Goal: Task Accomplishment & Management: Complete application form

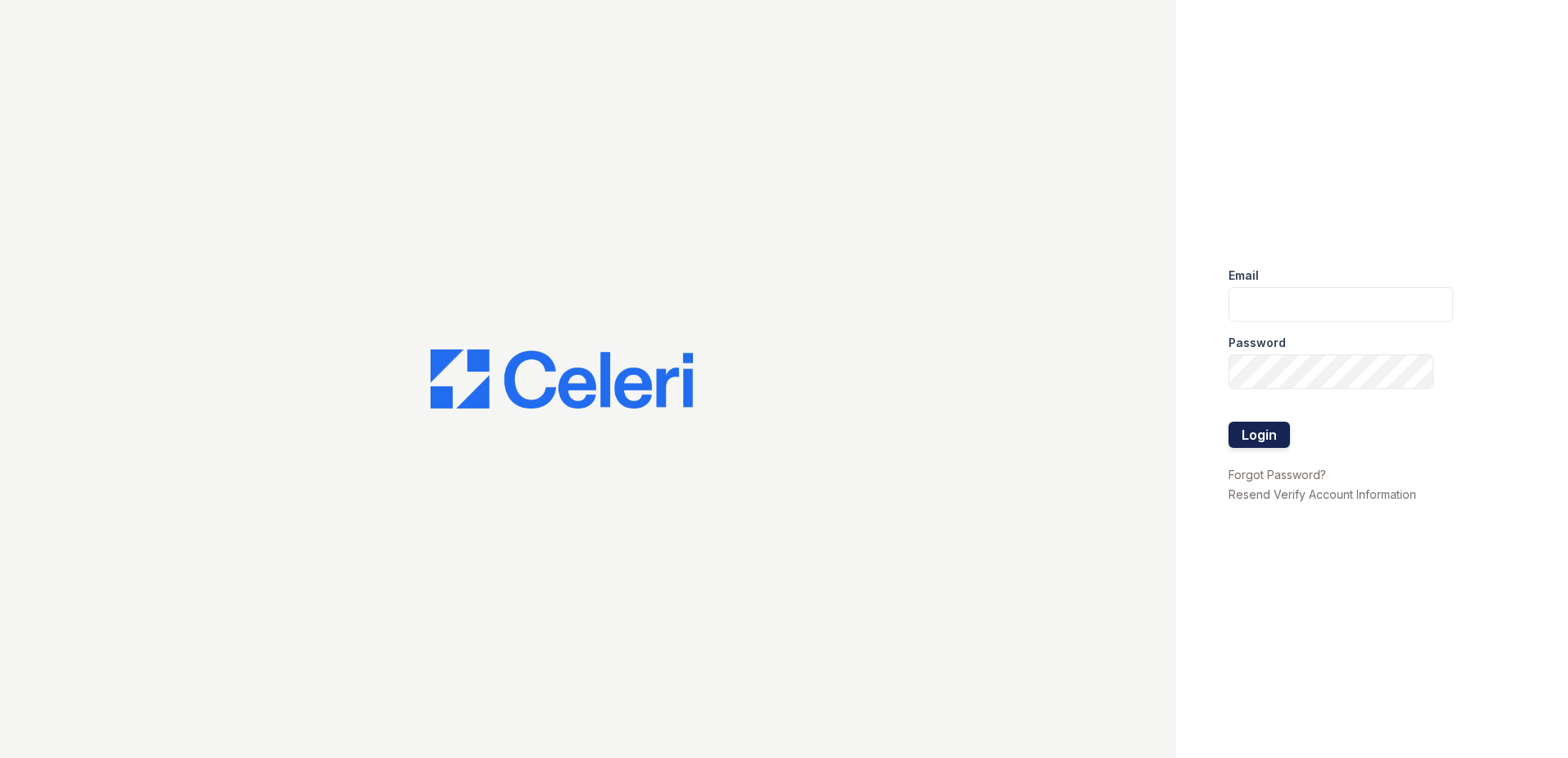
type input "arrivenorthbethesda@trinity-pm.com"
click at [1257, 433] on button "Login" at bounding box center [1259, 435] width 61 height 26
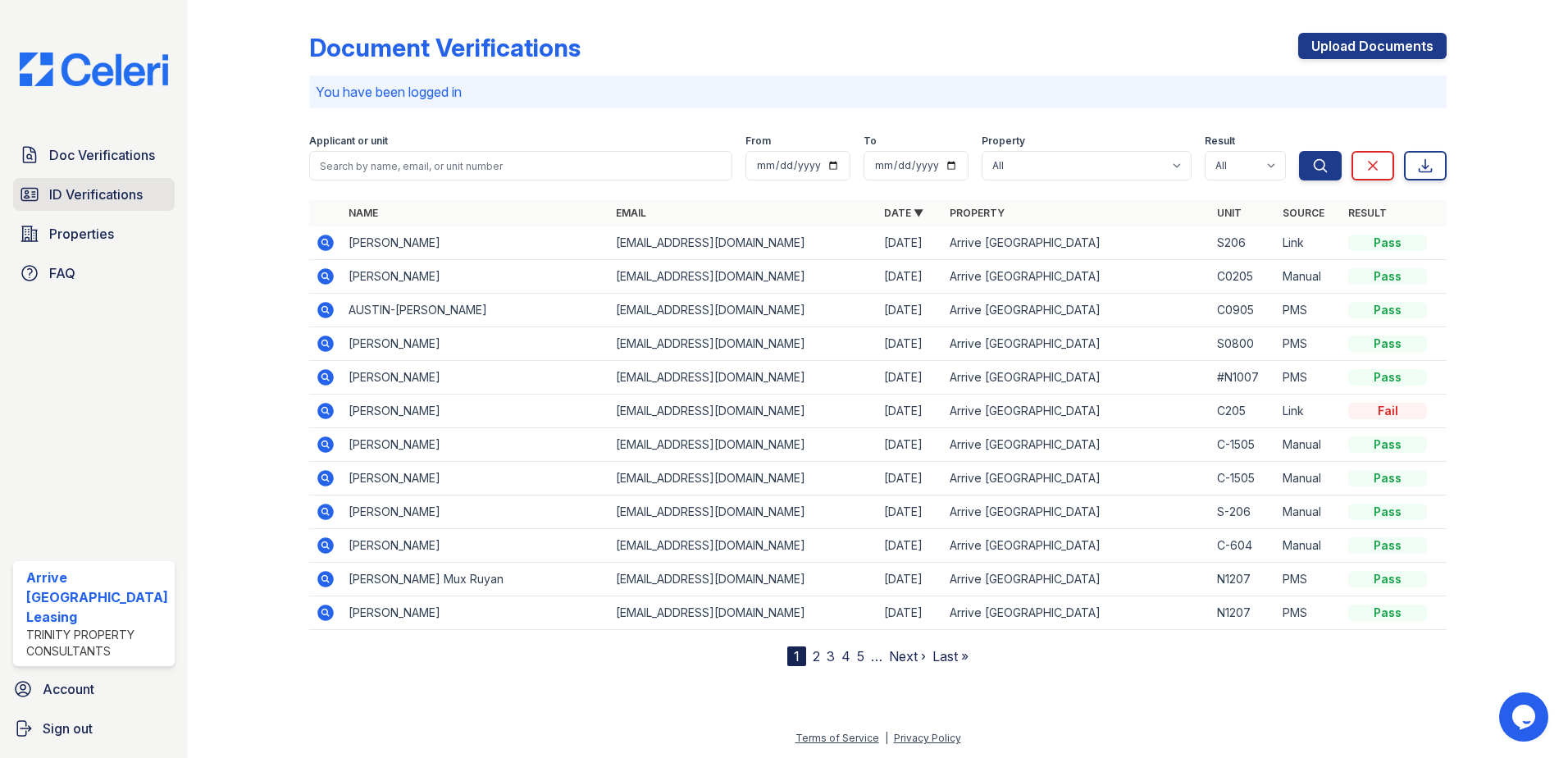
click at [122, 192] on span "ID Verifications" at bounding box center [95, 194] width 93 height 20
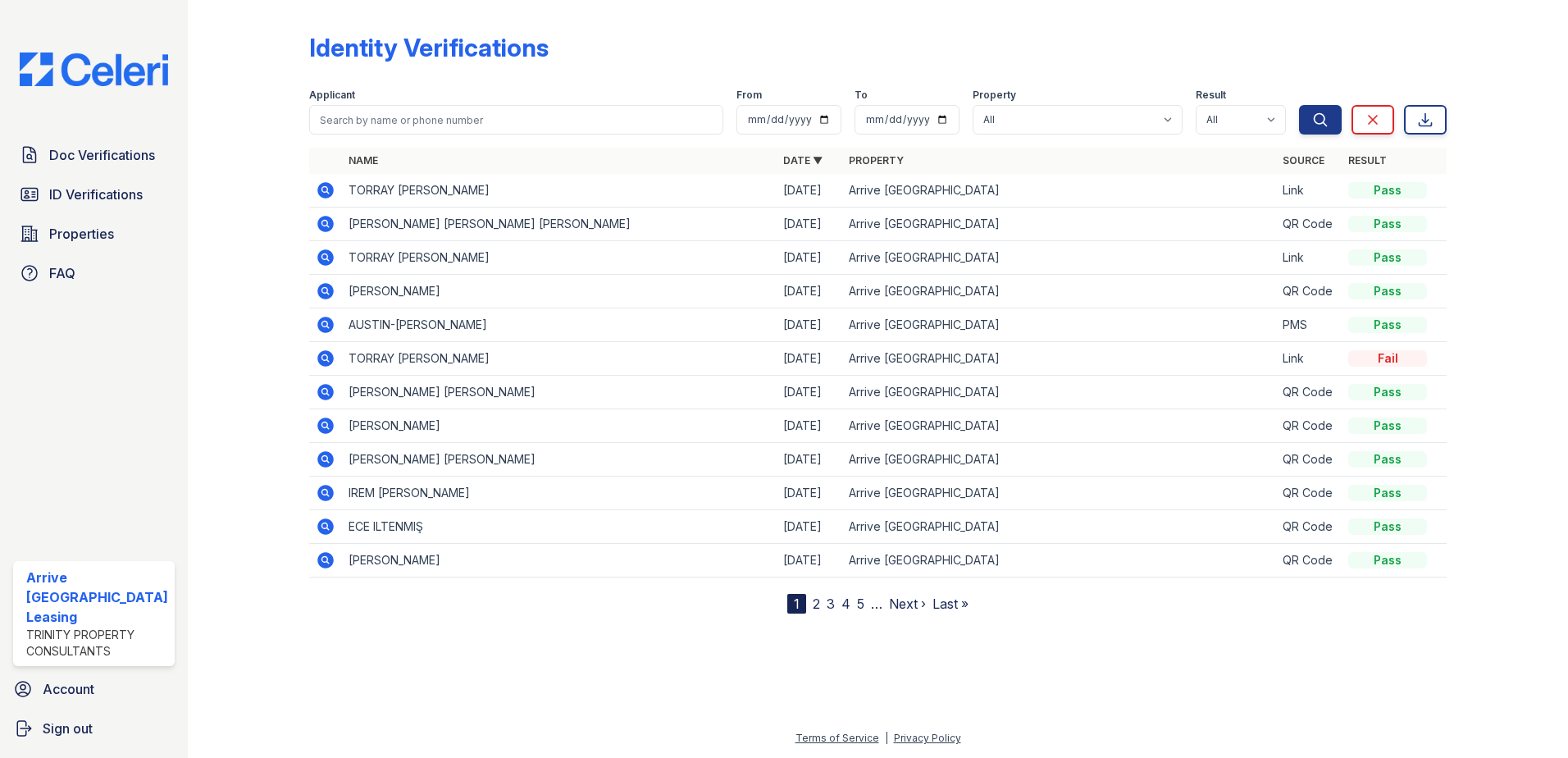
click at [322, 291] on icon at bounding box center [324, 289] width 4 height 4
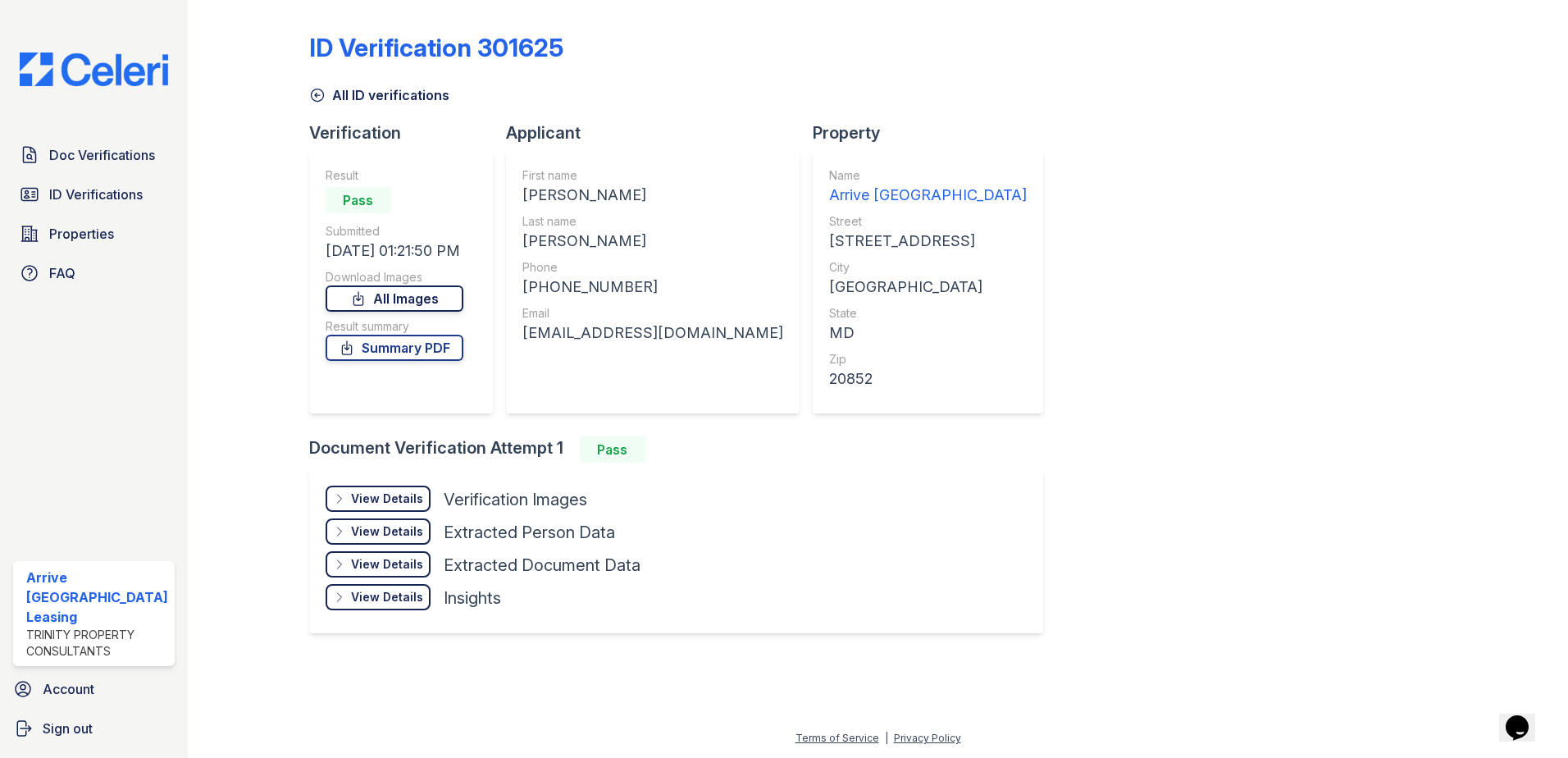
click at [367, 294] on icon at bounding box center [358, 298] width 16 height 16
click at [451, 345] on link "Summary PDF" at bounding box center [394, 347] width 138 height 26
click at [121, 152] on span "Doc Verifications" at bounding box center [102, 155] width 106 height 20
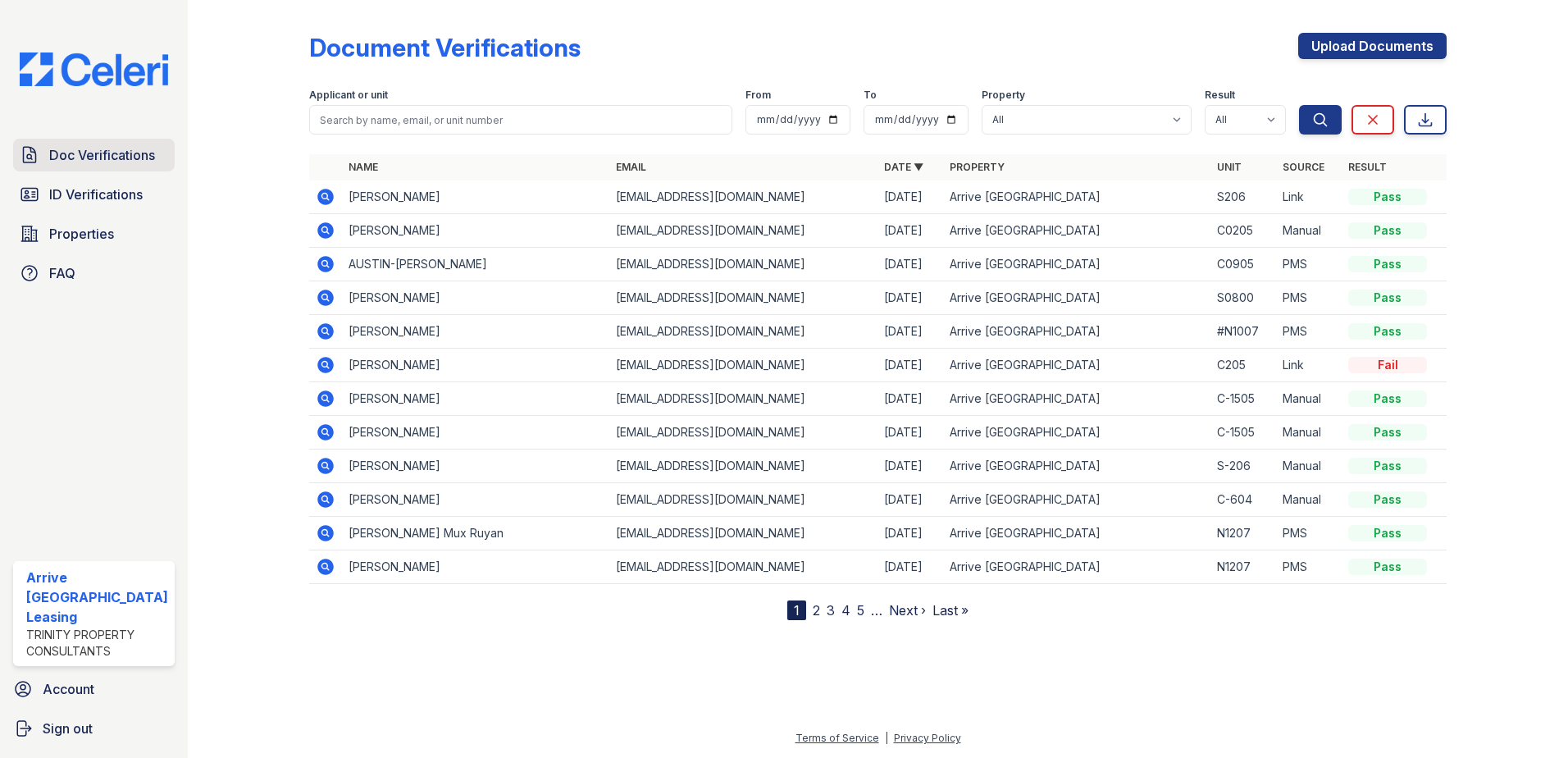
click at [111, 151] on span "Doc Verifications" at bounding box center [102, 155] width 106 height 20
click at [1378, 46] on link "Upload Documents" at bounding box center [1372, 45] width 149 height 26
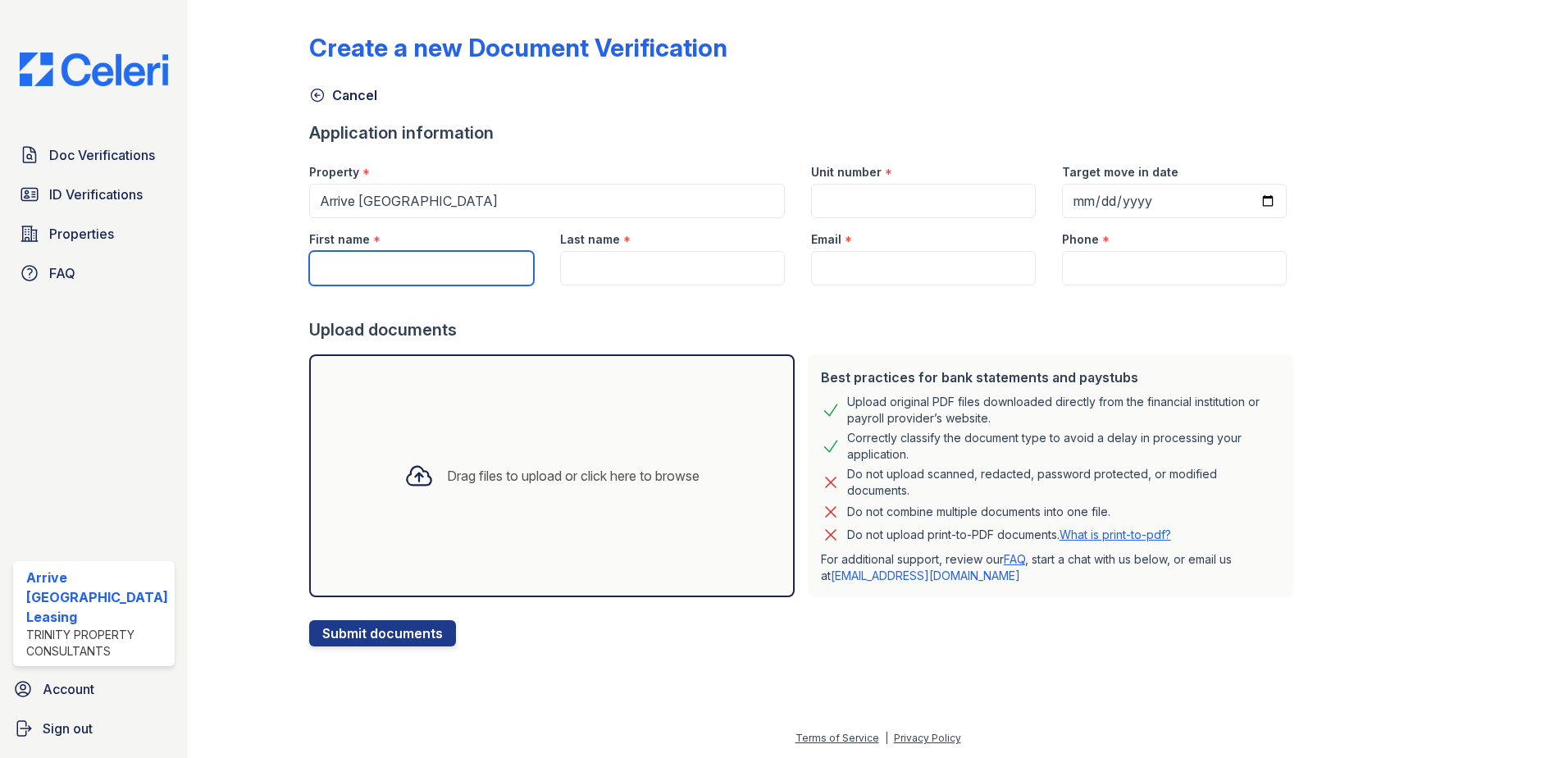
click at [457, 256] on input "First name" at bounding box center [421, 268] width 224 height 35
type input "Maria"
type input "Deza"
type input "Maria"
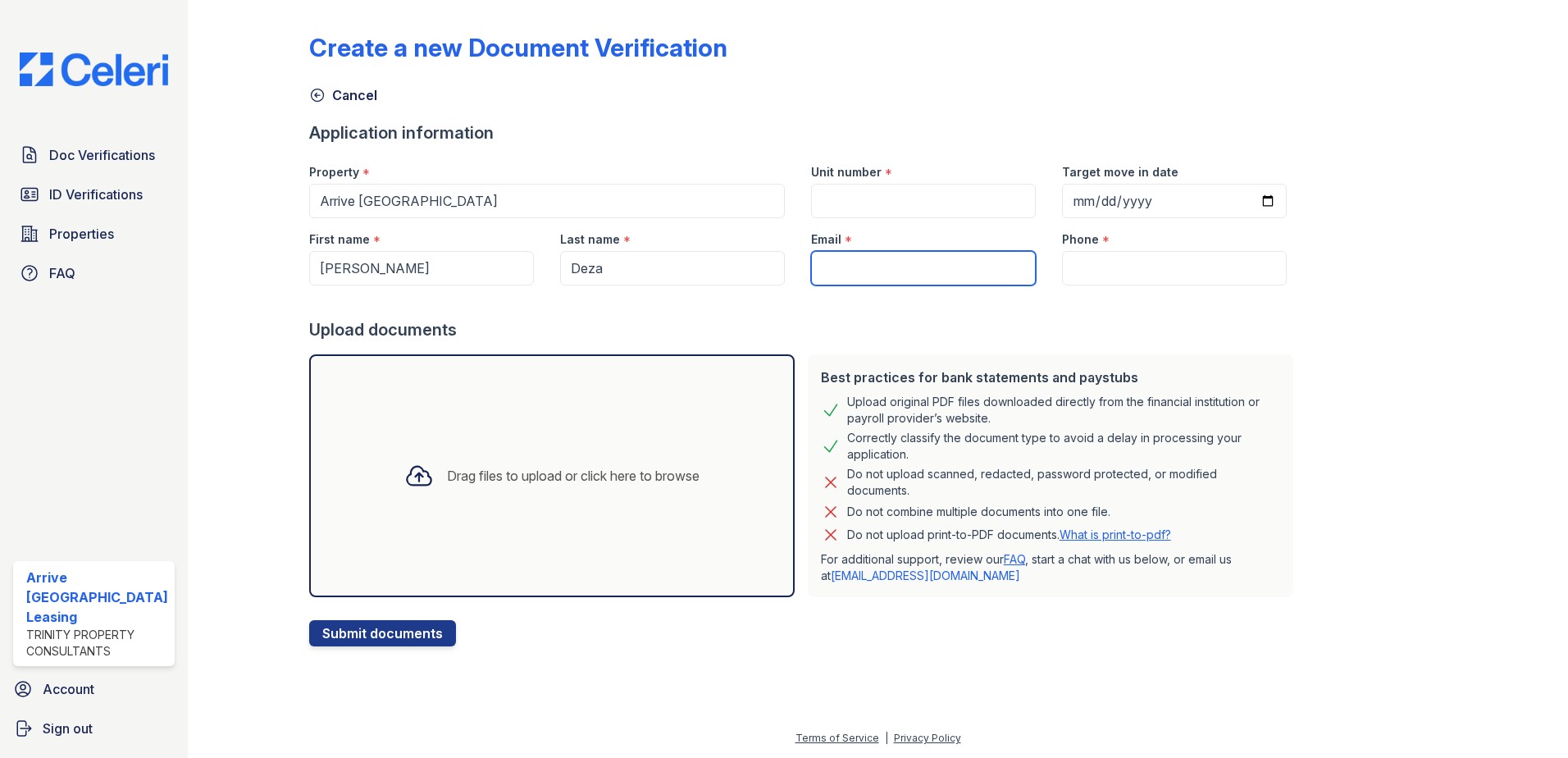
click at [875, 273] on input "Email" at bounding box center [923, 268] width 224 height 35
type input "betotrips2307@gmail.com"
click at [1072, 276] on input "Phone" at bounding box center [1174, 268] width 224 height 35
click at [1249, 205] on input "Target move in date" at bounding box center [1174, 200] width 224 height 35
type input "2025-09-15"
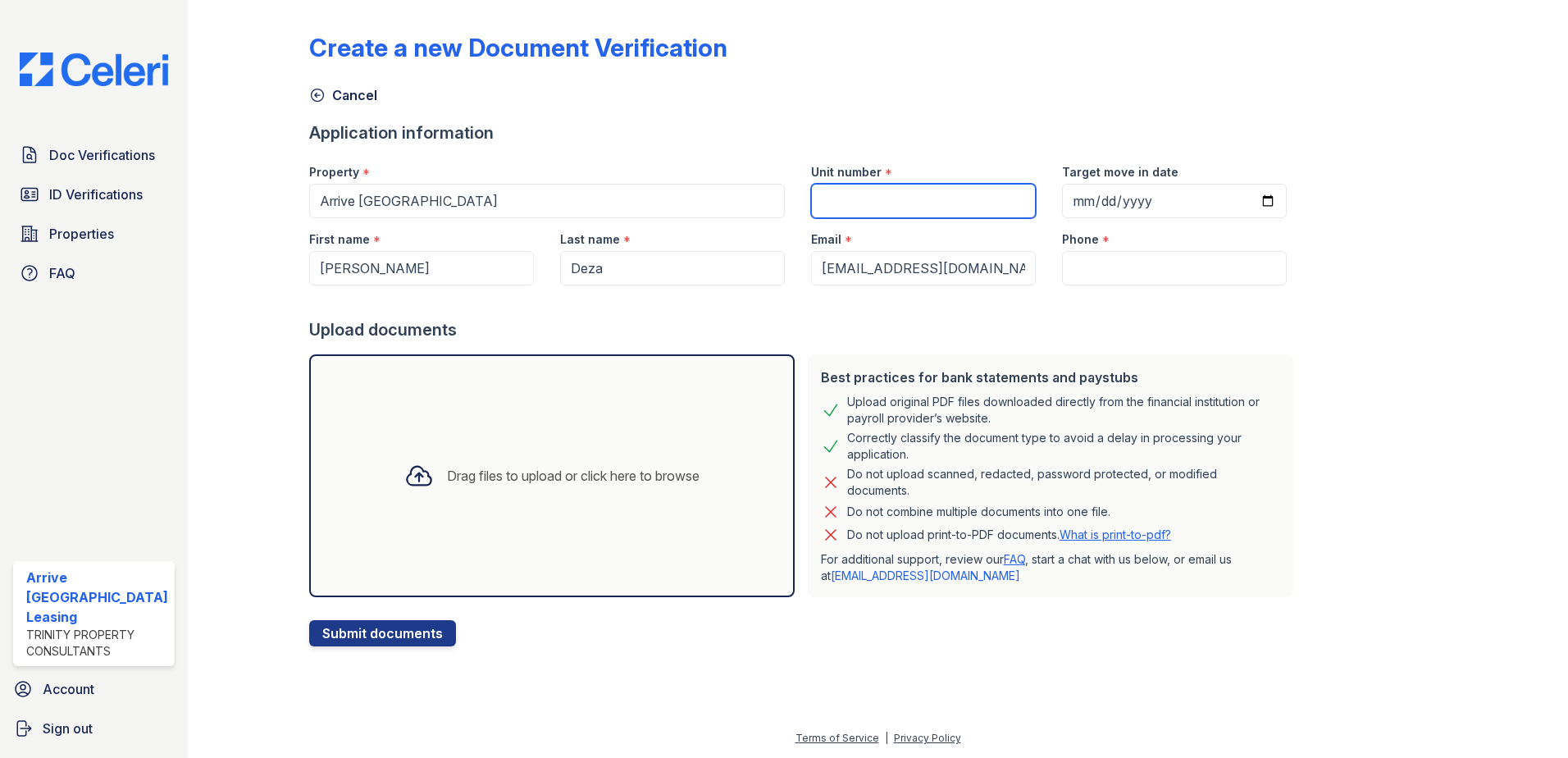
click at [843, 200] on input "Unit number" at bounding box center [923, 200] width 224 height 35
type input "S206"
click at [1107, 260] on input "Phone" at bounding box center [1174, 268] width 224 height 35
click at [1062, 277] on input "Phone" at bounding box center [1174, 268] width 224 height 35
paste input "(301) 792-9508"
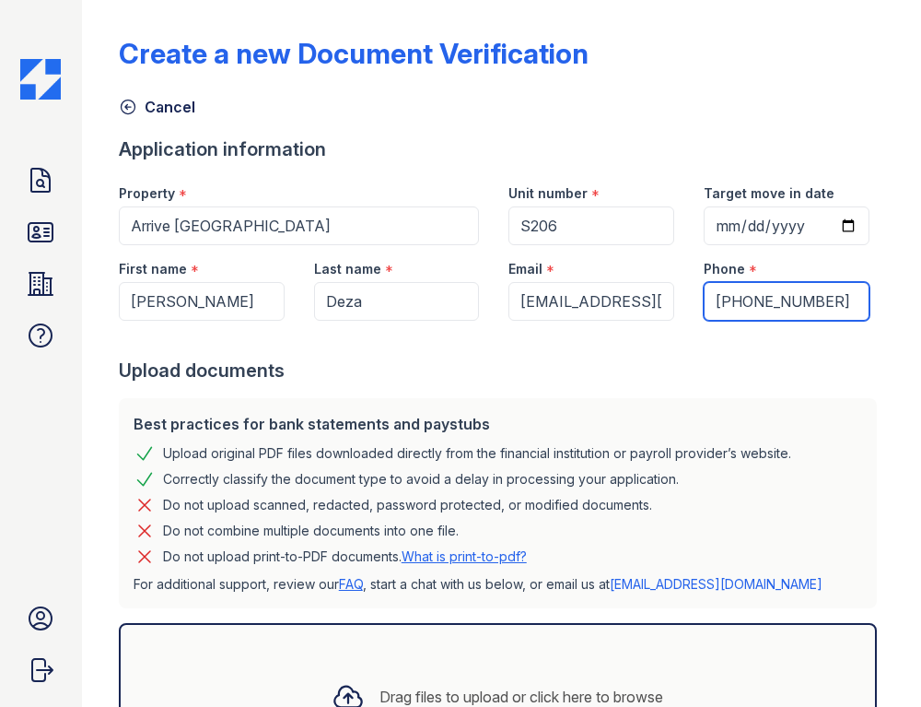
type input "(301) 792-9508"
